Goal: Transaction & Acquisition: Purchase product/service

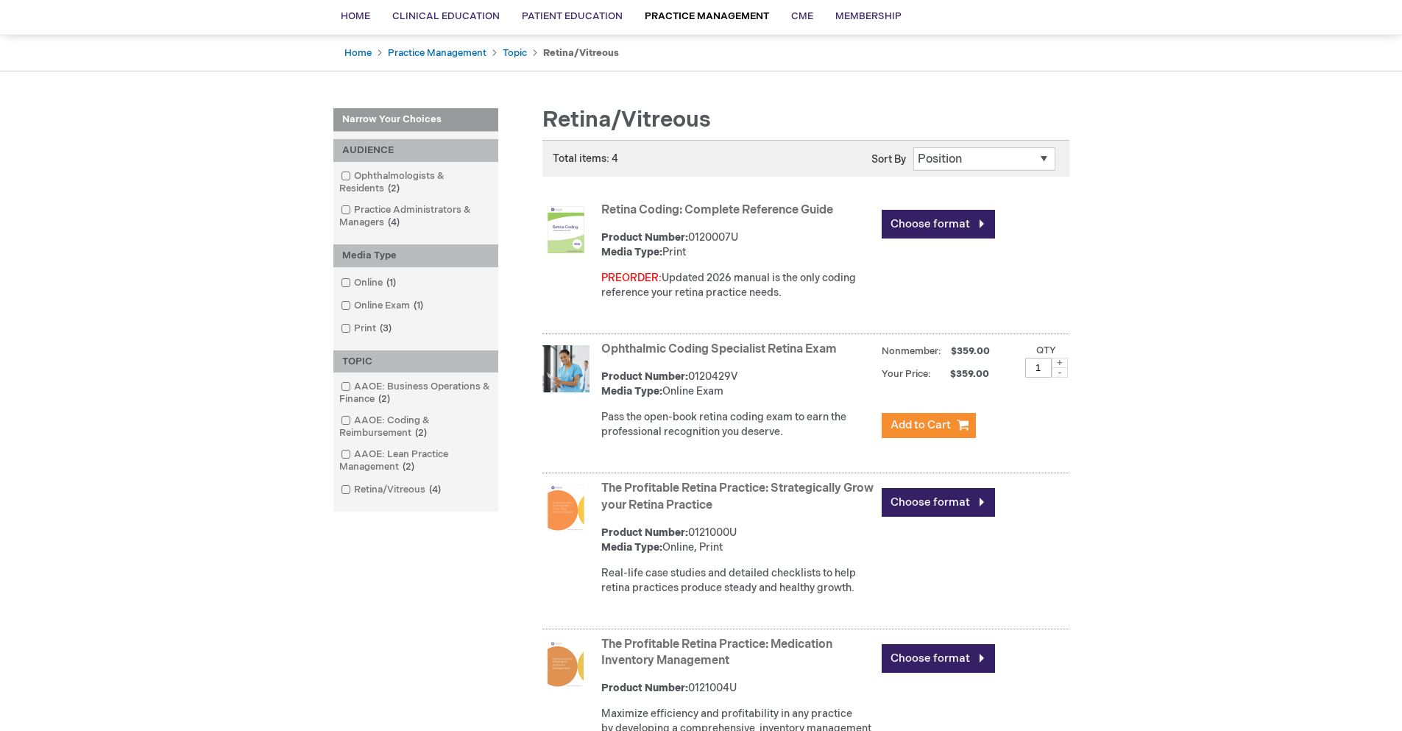
scroll to position [147, 0]
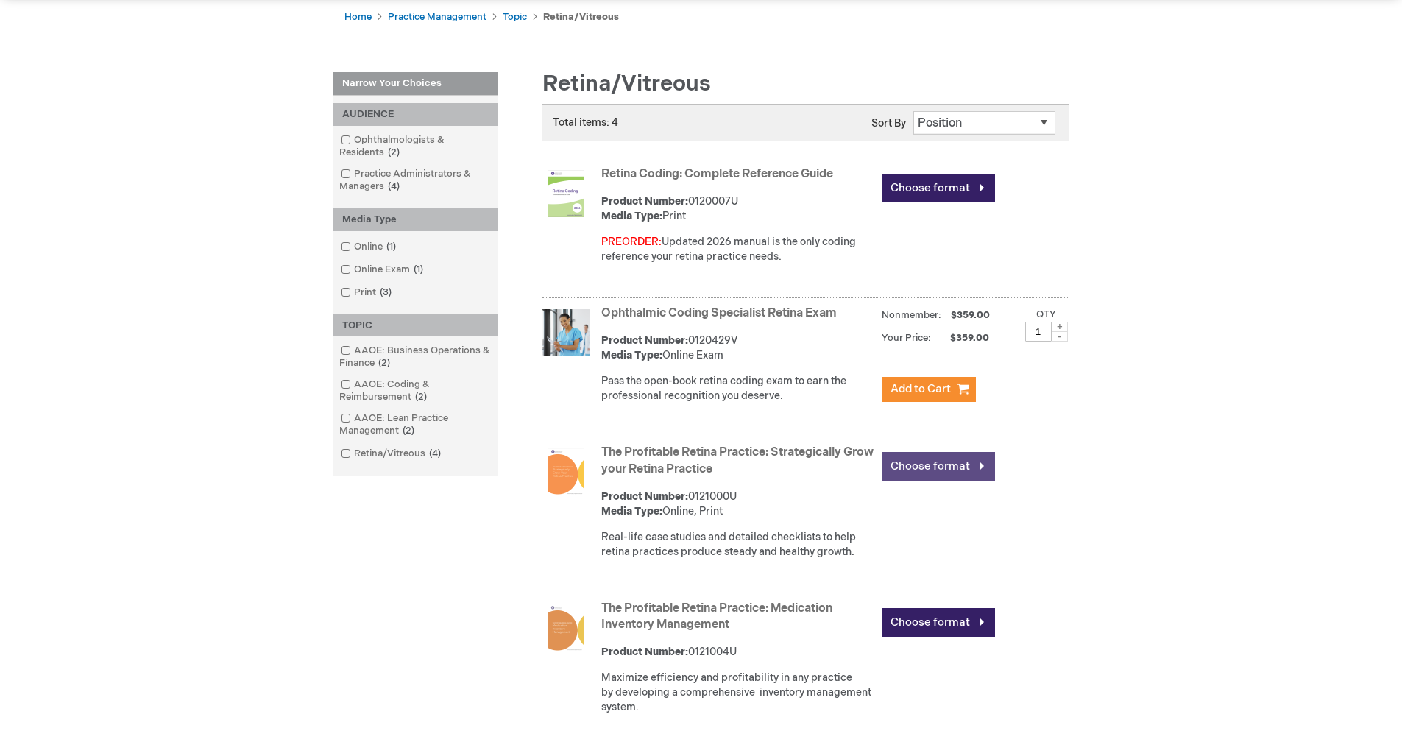
click at [990, 477] on link "Choose format" at bounding box center [938, 466] width 113 height 29
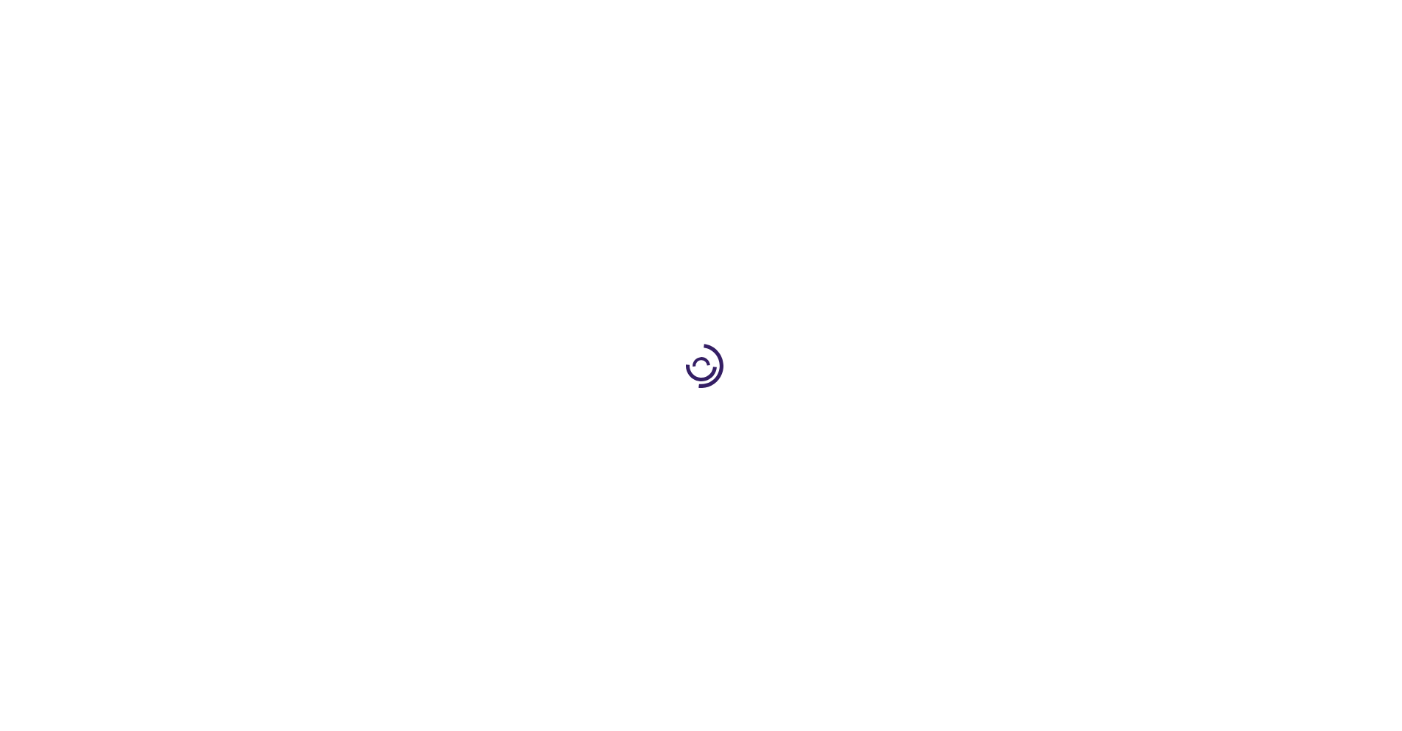
type input "0"
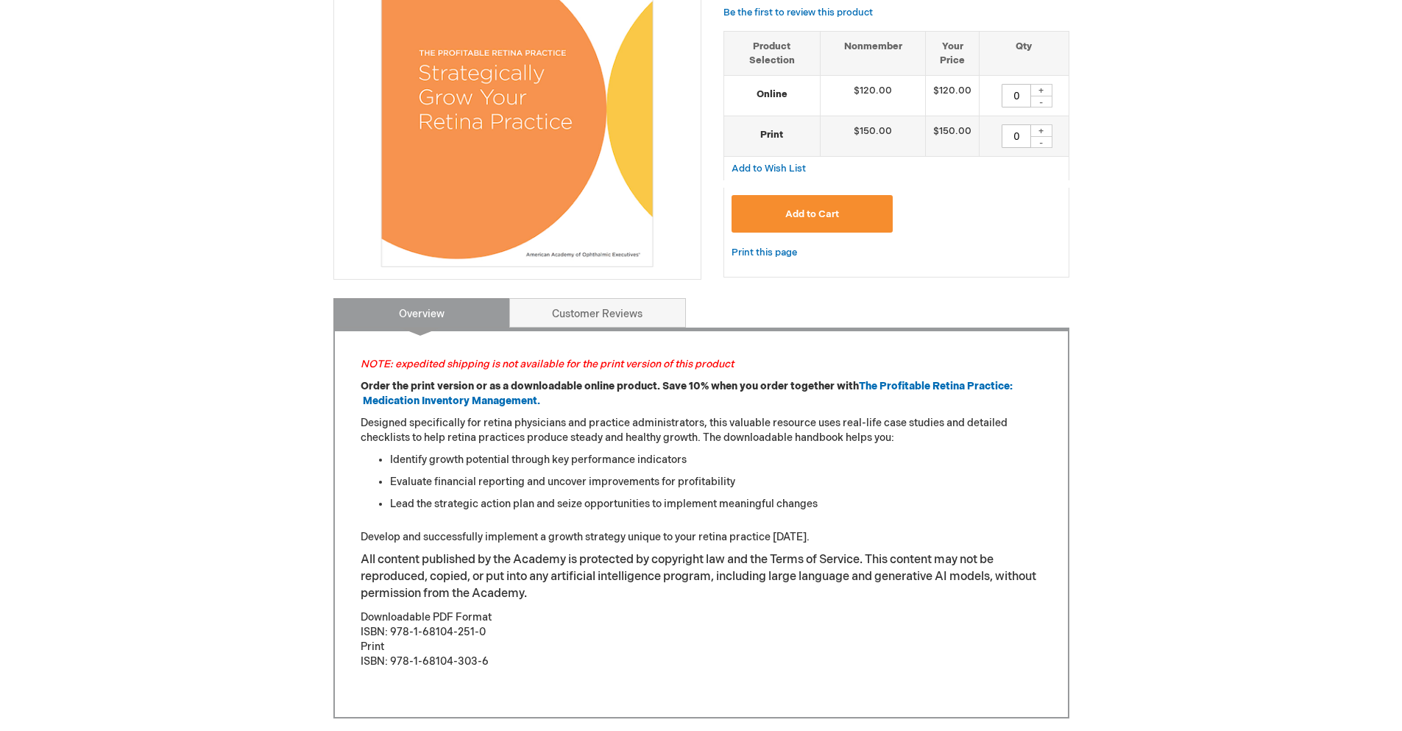
scroll to position [368, 0]
